Goal: Entertainment & Leisure: Consume media (video, audio)

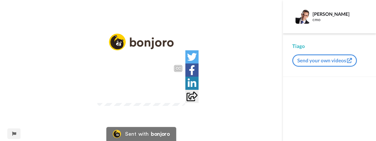
click at [185, 93] on video at bounding box center [141, 84] width 88 height 44
click at [133, 78] on video at bounding box center [141, 84] width 88 height 44
click at [133, 75] on video at bounding box center [141, 84] width 88 height 44
click at [135, 62] on video at bounding box center [141, 84] width 88 height 44
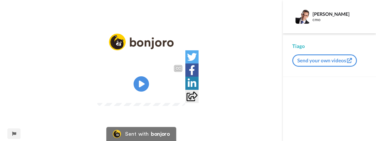
click at [140, 81] on icon at bounding box center [142, 85] width 16 height 16
click at [143, 77] on icon at bounding box center [142, 85] width 16 height 16
click at [145, 77] on icon at bounding box center [142, 85] width 16 height 16
click at [151, 76] on video at bounding box center [141, 84] width 88 height 44
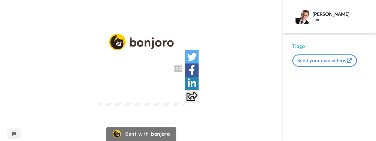
click at [151, 74] on video at bounding box center [141, 84] width 88 height 44
click at [172, 76] on video at bounding box center [141, 84] width 88 height 44
click at [146, 82] on icon "Play/Pause" at bounding box center [142, 84] width 16 height 28
click at [146, 81] on icon "Play/Pause" at bounding box center [142, 84] width 16 height 28
